Goal: Task Accomplishment & Management: Use online tool/utility

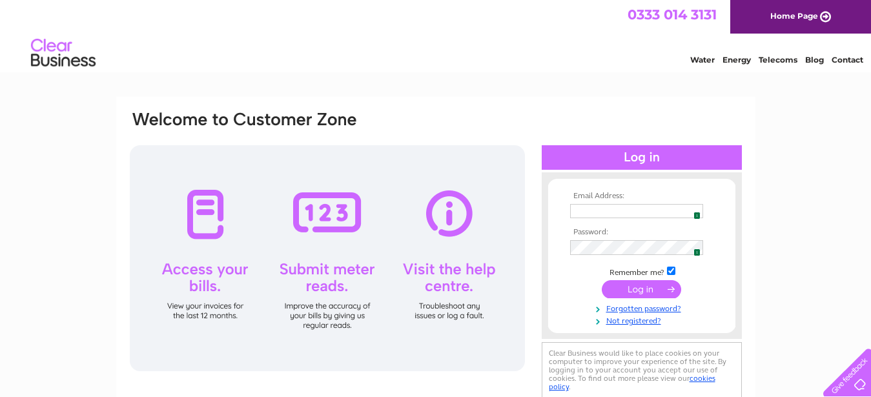
click at [697, 210] on img at bounding box center [693, 211] width 10 height 10
click at [645, 211] on input "text" at bounding box center [636, 211] width 133 height 14
type input "[EMAIL_ADDRESS][PERSON_NAME][DOMAIN_NAME]"
click at [639, 289] on input "submit" at bounding box center [641, 289] width 79 height 18
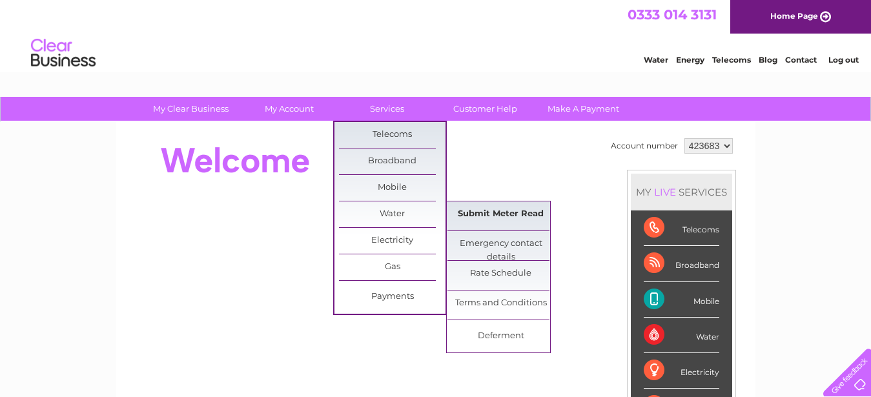
click at [511, 215] on link "Submit Meter Read" at bounding box center [501, 215] width 107 height 26
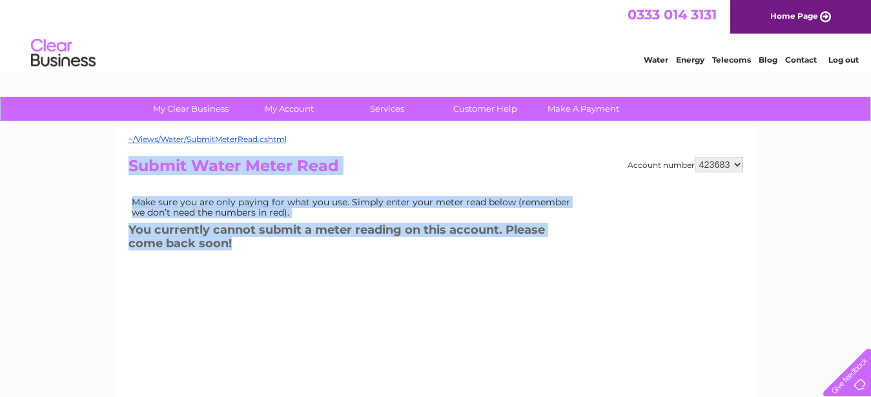
drag, startPoint x: 234, startPoint y: 242, endPoint x: 129, endPoint y: 171, distance: 127.4
click at [129, 171] on div "Account number 423683 913455 Submit Water Meter Read Make sure you are only pay…" at bounding box center [436, 305] width 615 height 296
copy div "Submit Water Meter Read Make sure you are only paying for what you use. Simply …"
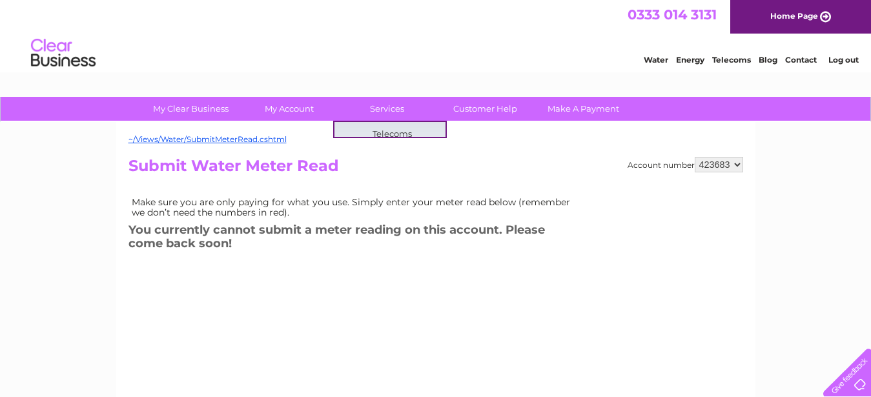
click at [96, 200] on div "My Clear Business Login Details My Details My Preferences Link Account My Accou…" at bounding box center [435, 401] width 871 height 608
